Goal: Information Seeking & Learning: Learn about a topic

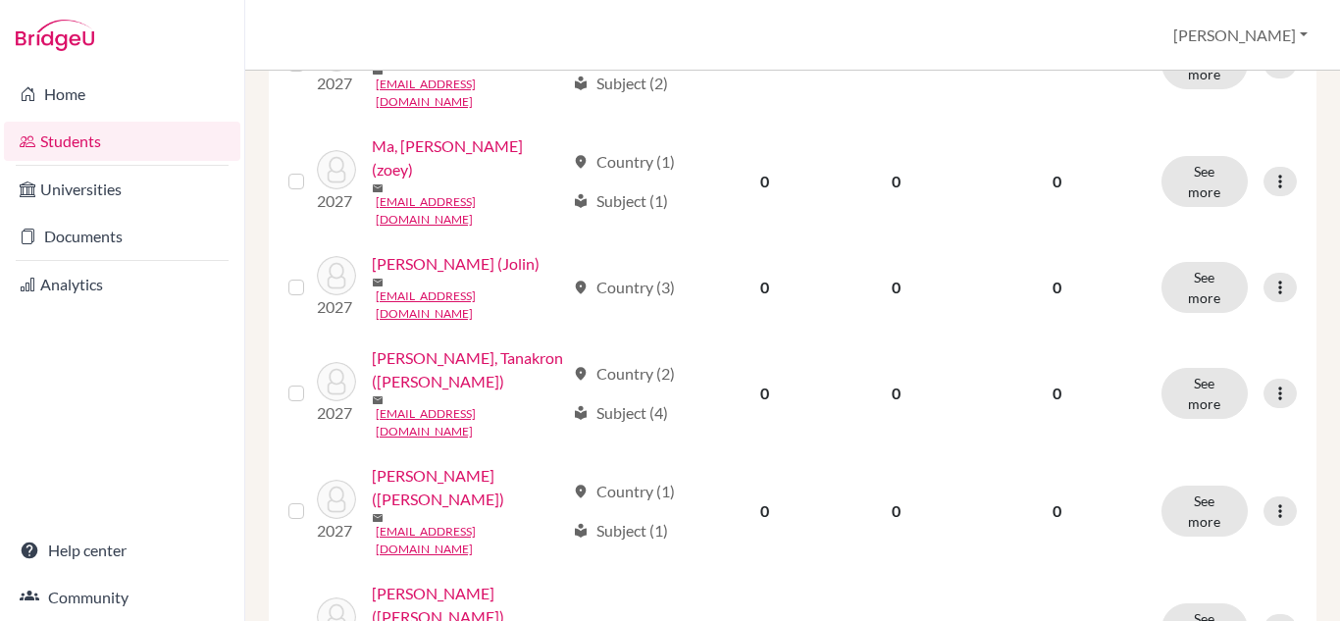
scroll to position [1326, 0]
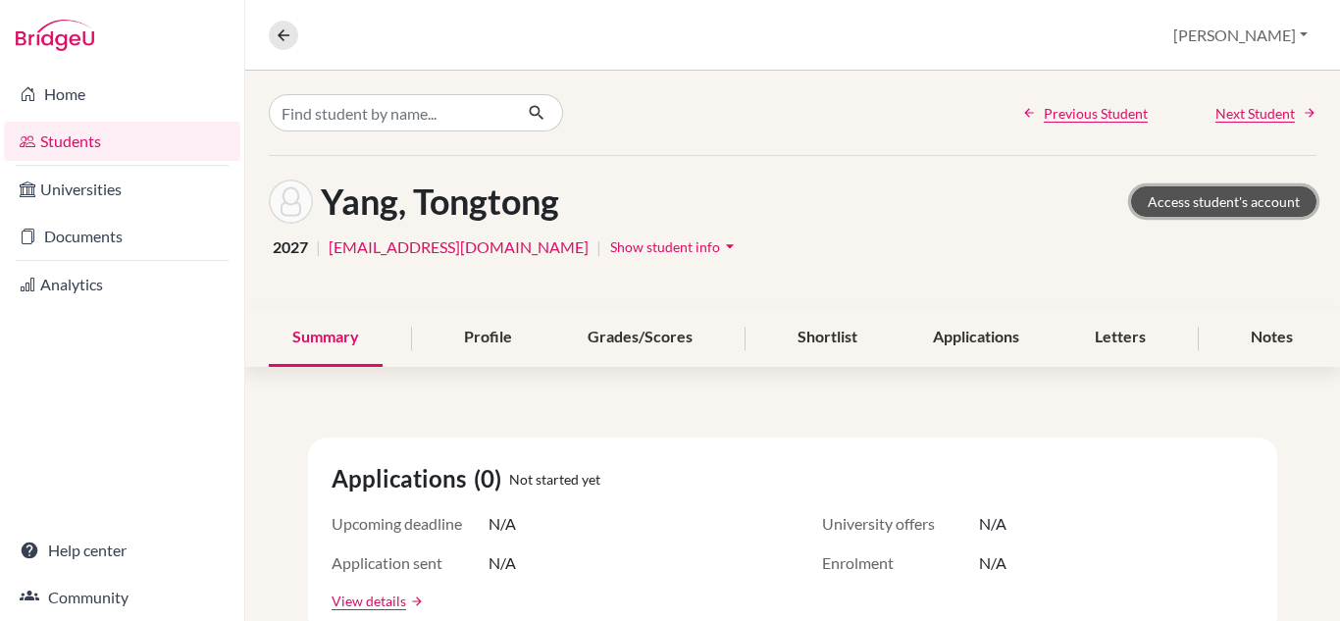
click at [1188, 195] on link "Access student's account" at bounding box center [1223, 201] width 185 height 30
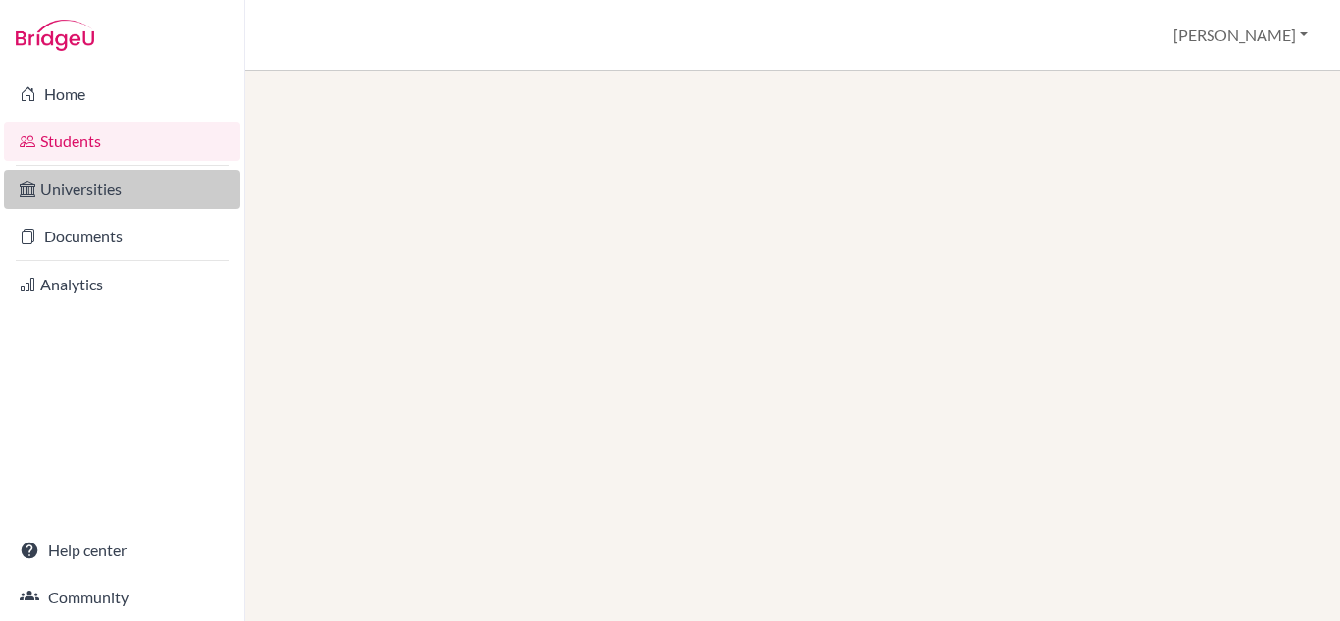
click at [64, 191] on link "Universities" at bounding box center [122, 189] width 236 height 39
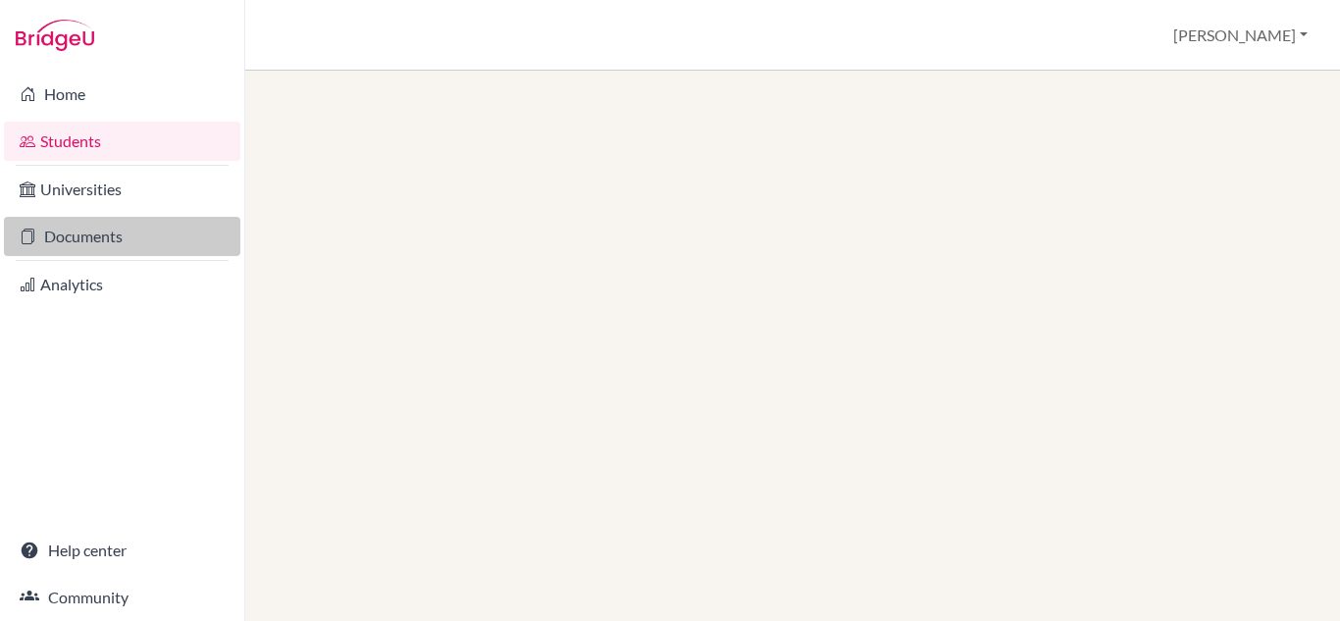
click at [133, 230] on link "Documents" at bounding box center [122, 236] width 236 height 39
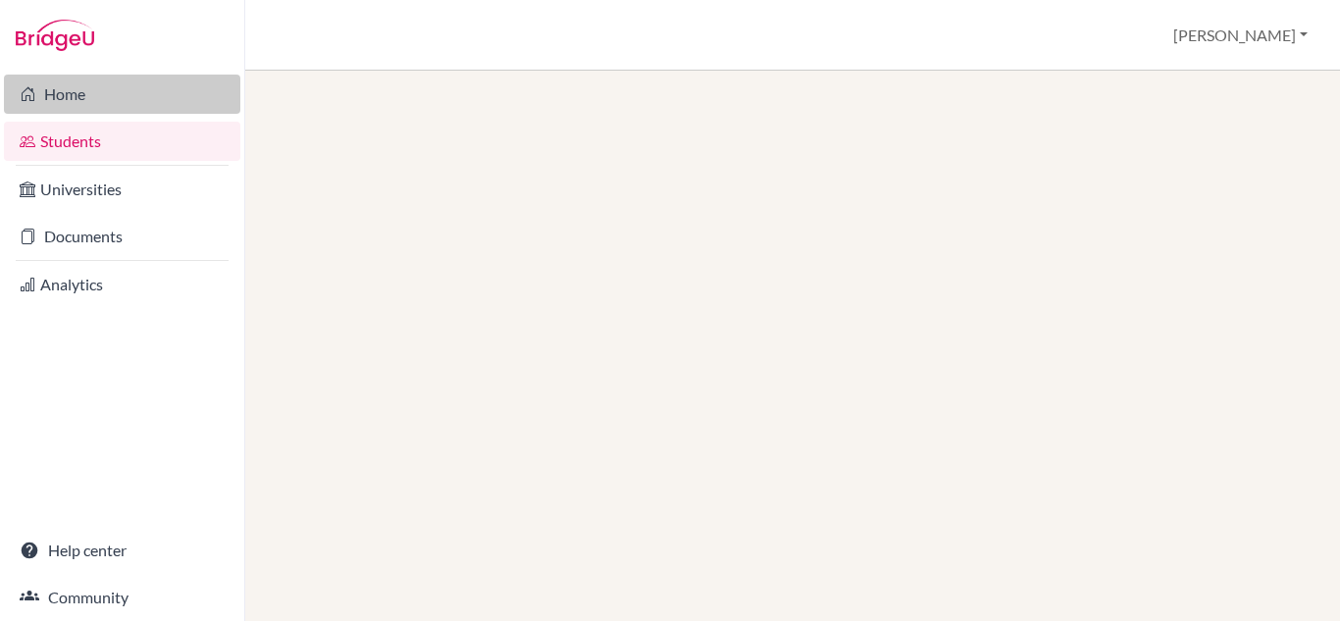
click at [67, 95] on link "Home" at bounding box center [122, 94] width 236 height 39
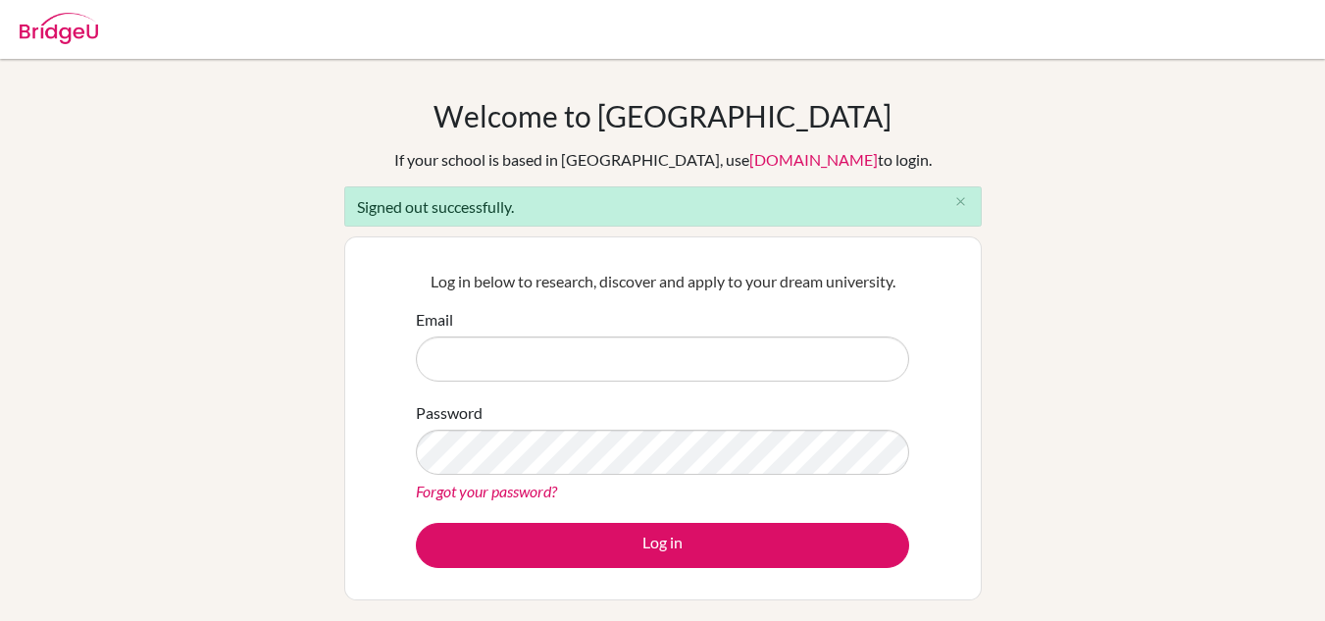
drag, startPoint x: 0, startPoint y: 0, endPoint x: 443, endPoint y: 361, distance: 571.7
click at [443, 361] on input "Email" at bounding box center [662, 358] width 493 height 45
type input "[PERSON_NAME][EMAIL_ADDRESS][PERSON_NAME][DOMAIN_NAME]"
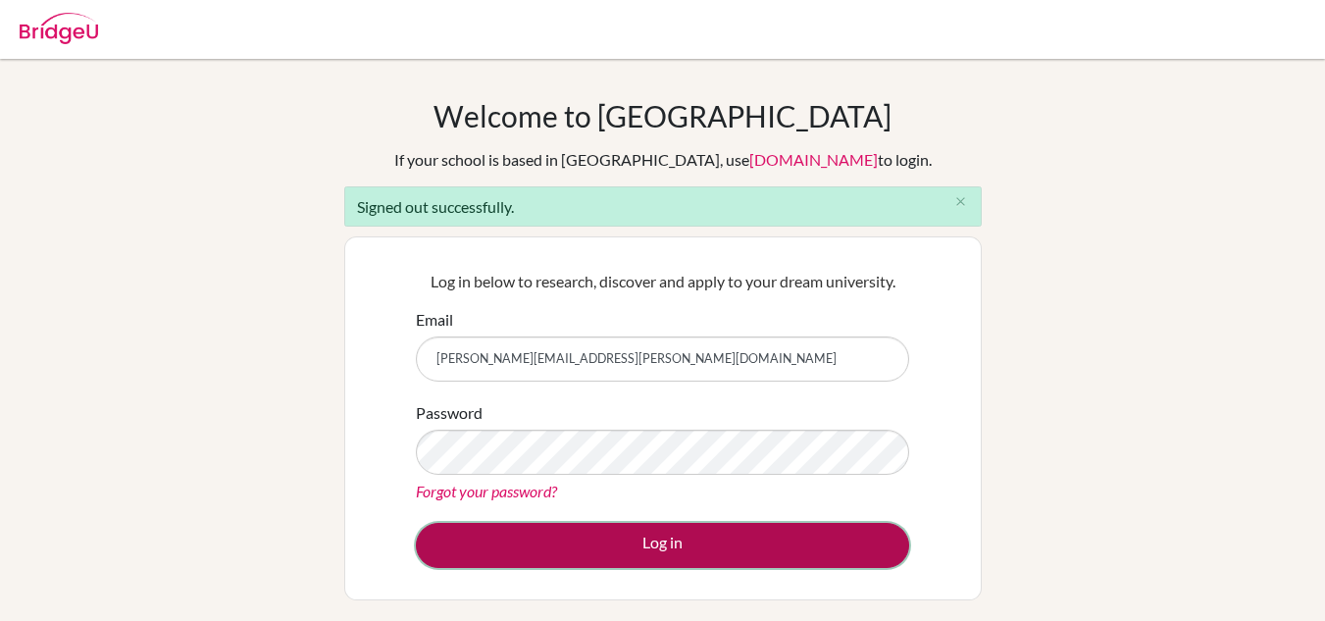
click at [707, 542] on button "Log in" at bounding box center [662, 545] width 493 height 45
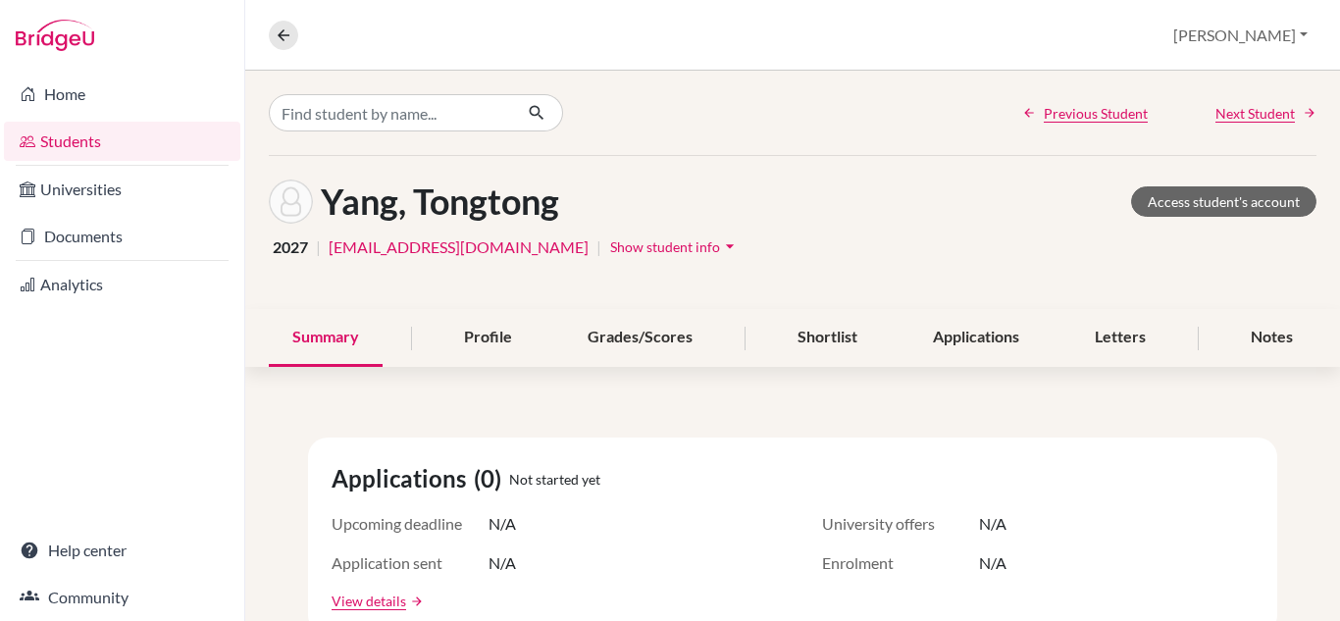
scroll to position [98, 0]
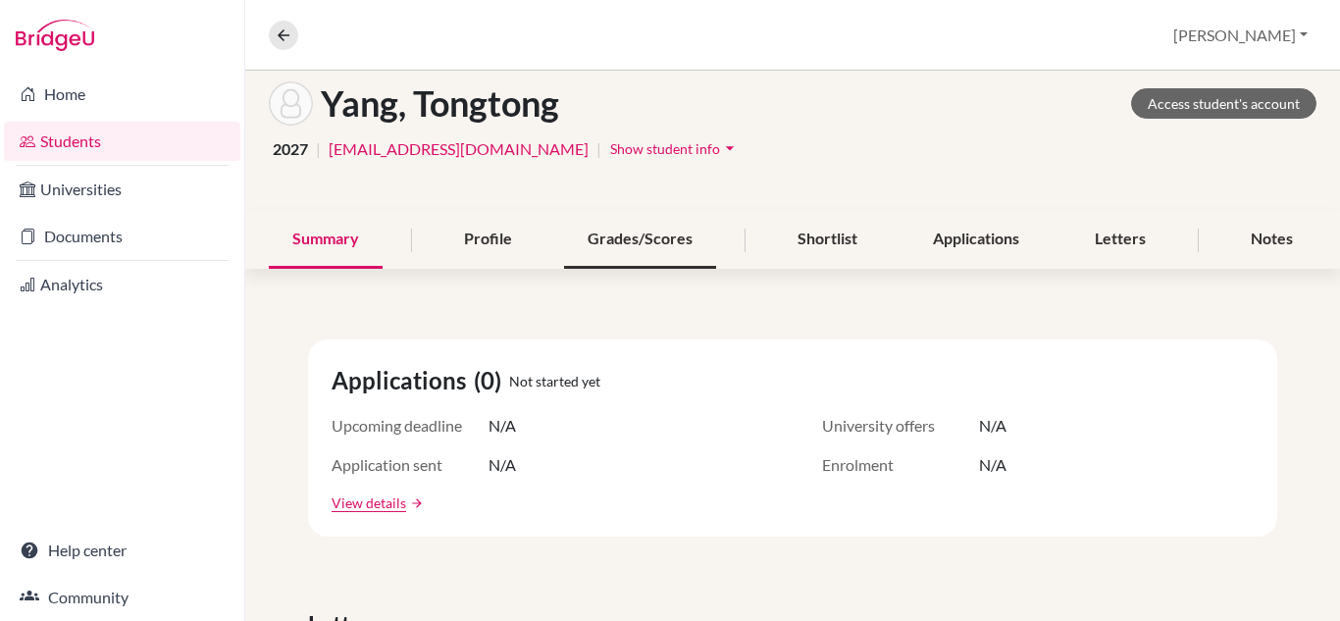
click at [613, 234] on div "Grades/Scores" at bounding box center [640, 240] width 152 height 58
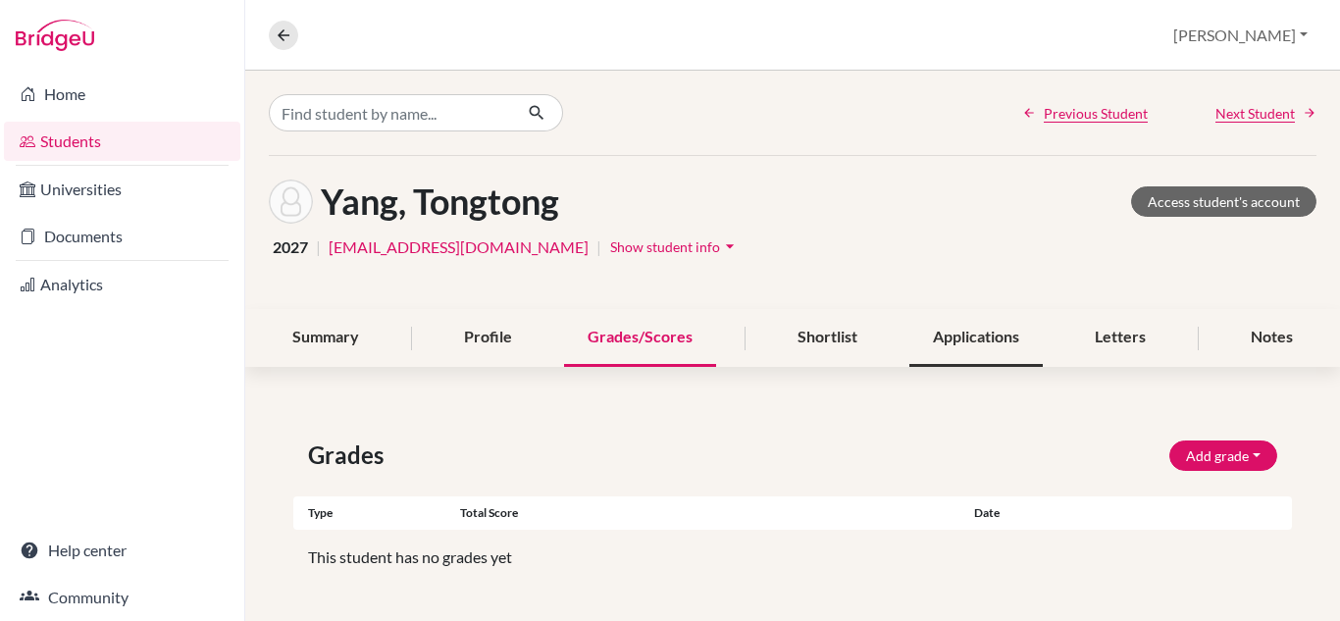
click at [975, 334] on div "Applications" at bounding box center [975, 338] width 133 height 58
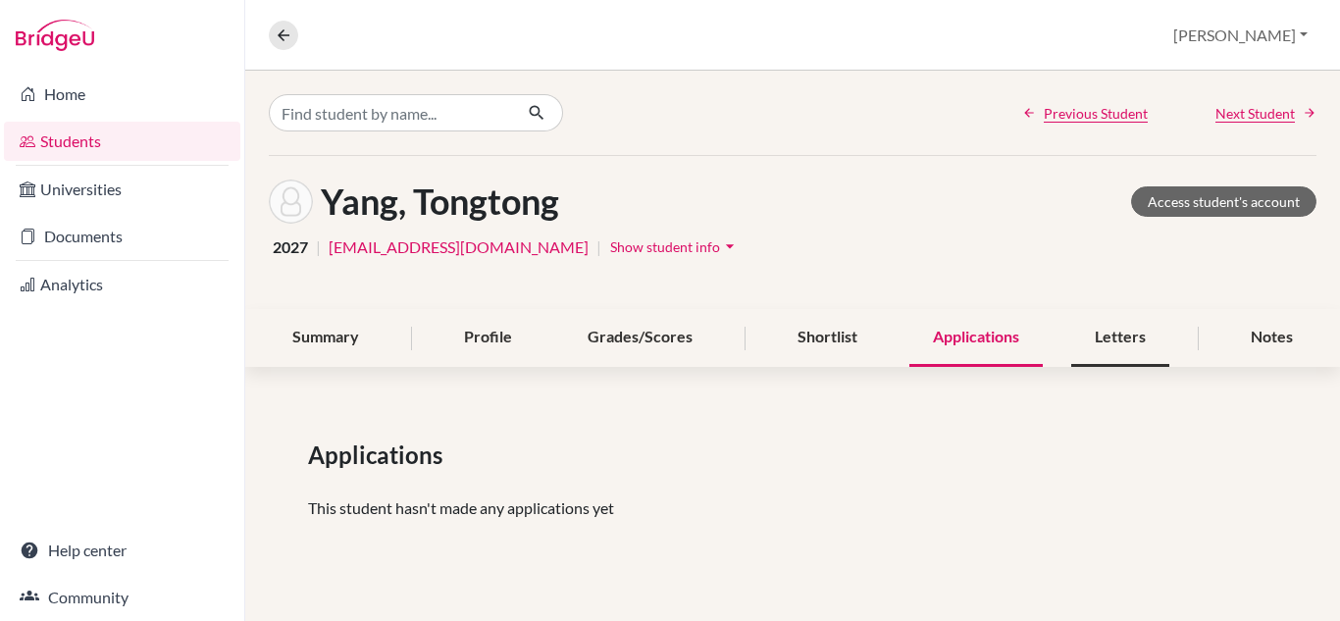
click at [1125, 341] on div "Letters" at bounding box center [1120, 338] width 98 height 58
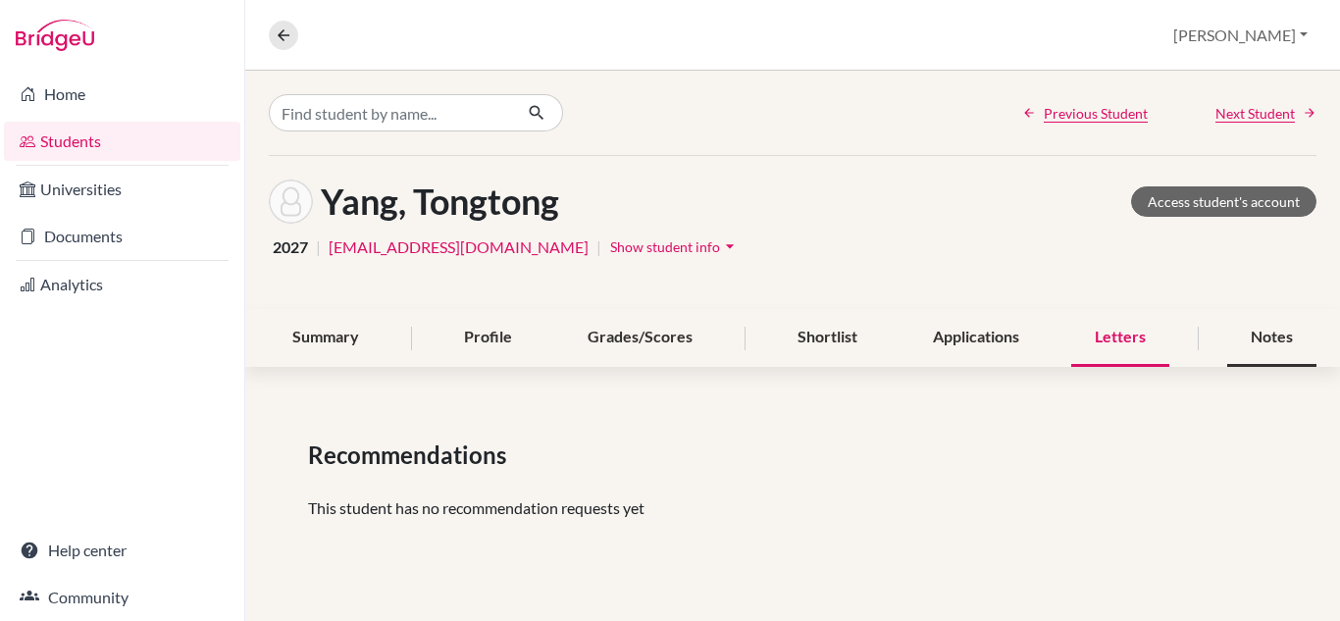
click at [1265, 338] on div "Notes" at bounding box center [1271, 338] width 89 height 58
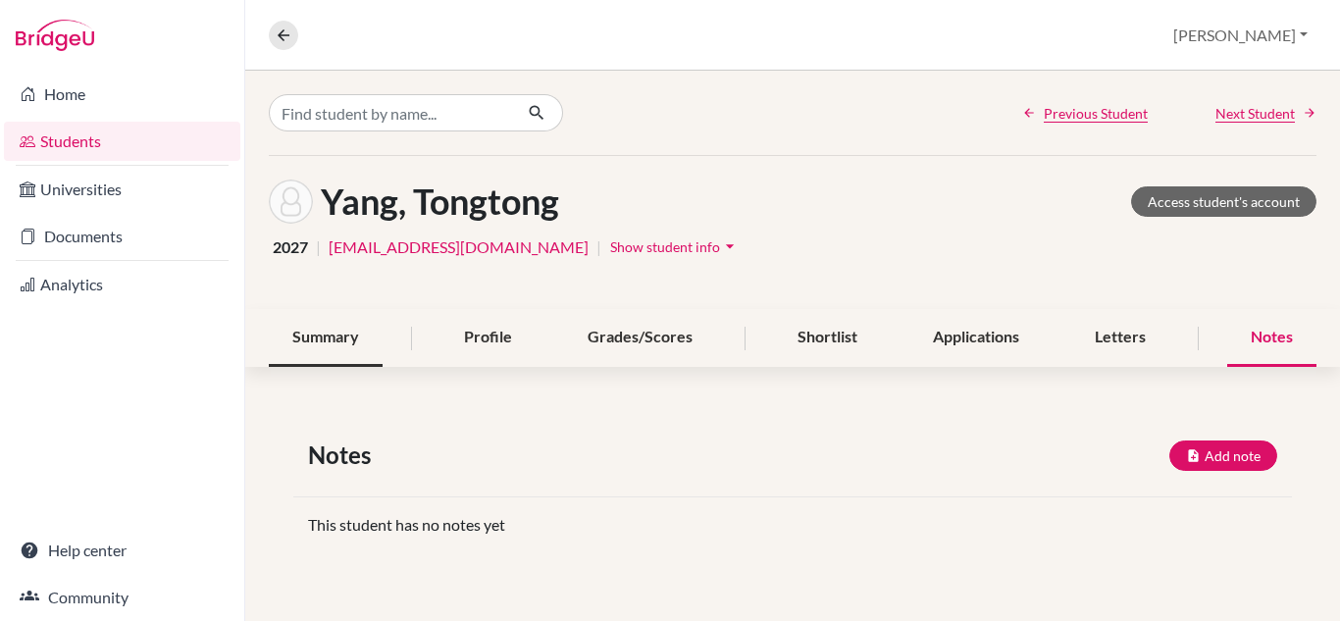
click at [334, 337] on div "Summary" at bounding box center [326, 338] width 114 height 58
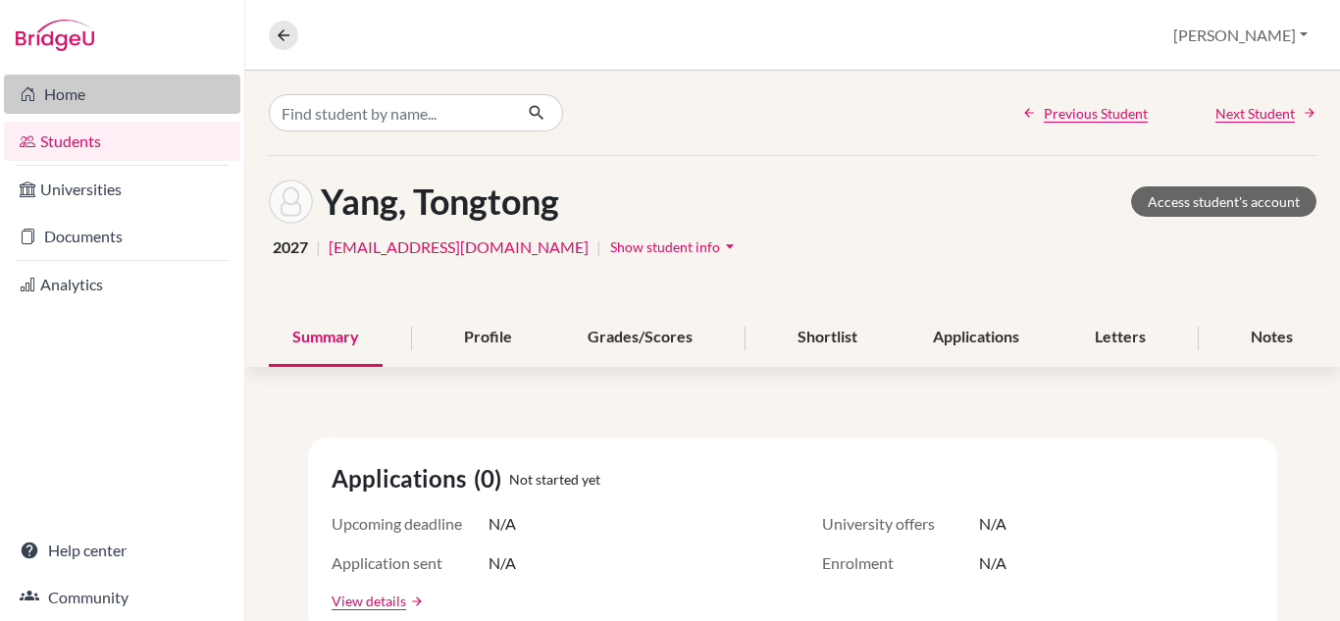
click at [69, 93] on link "Home" at bounding box center [122, 94] width 236 height 39
